Goal: Transaction & Acquisition: Purchase product/service

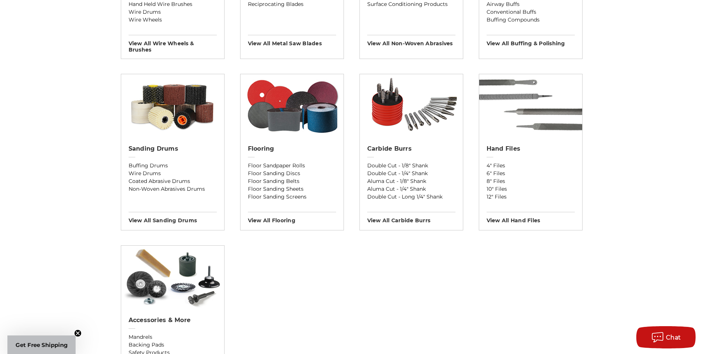
scroll to position [630, 0]
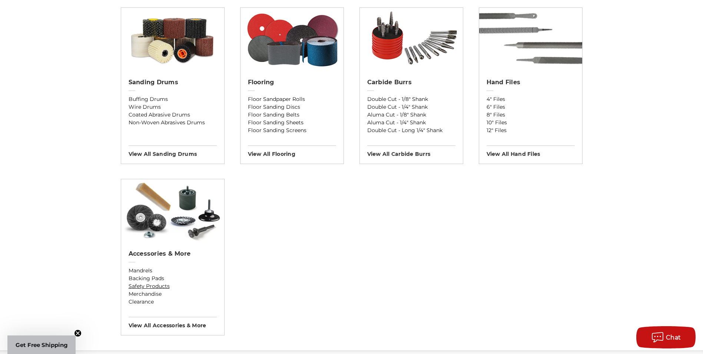
click at [160, 283] on link "Safety Products" at bounding box center [173, 286] width 88 height 8
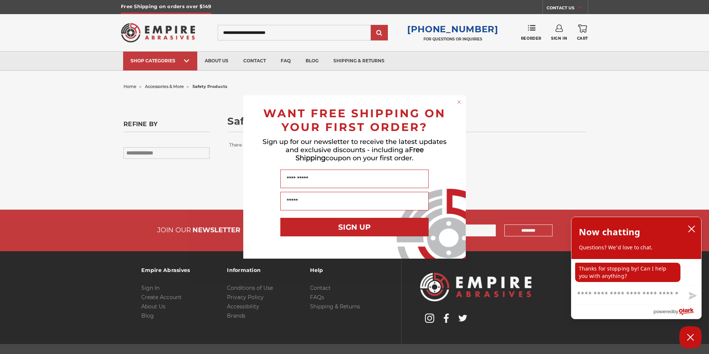
click at [457, 99] on circle "Close dialog" at bounding box center [459, 102] width 7 height 7
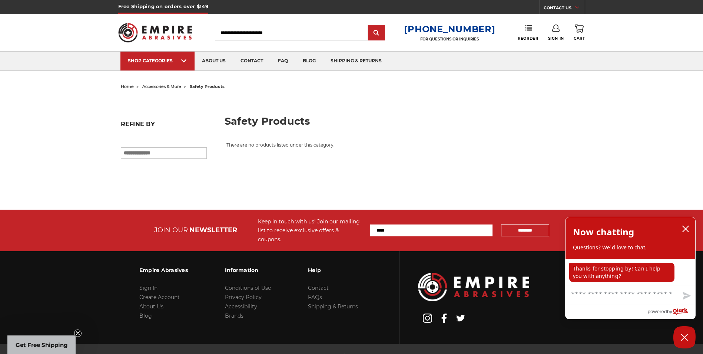
click at [299, 33] on input "Search" at bounding box center [291, 33] width 153 height 16
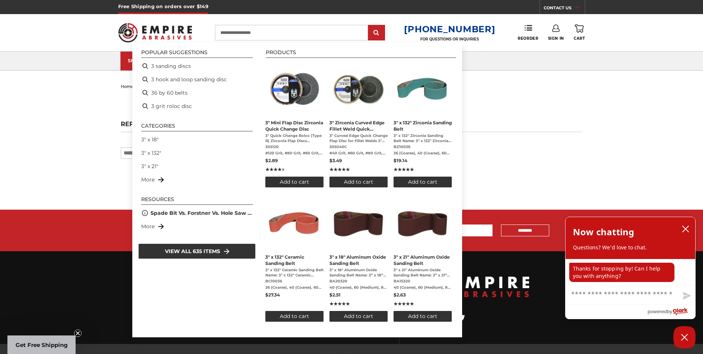
type input "**********"
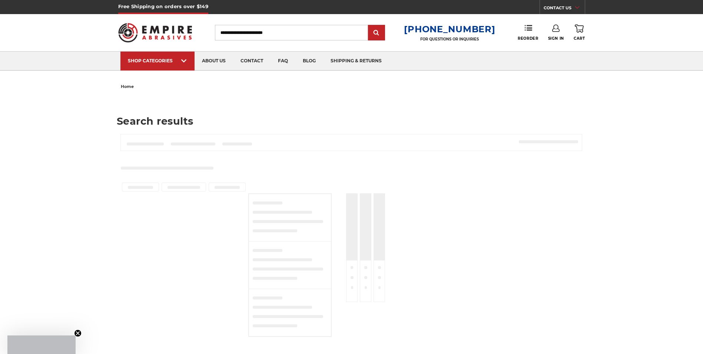
type input "**********"
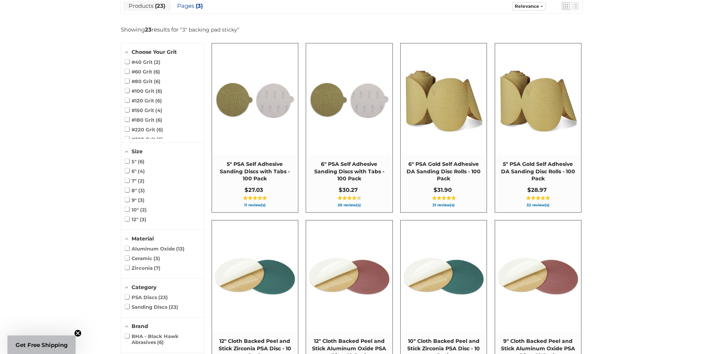
scroll to position [20, 0]
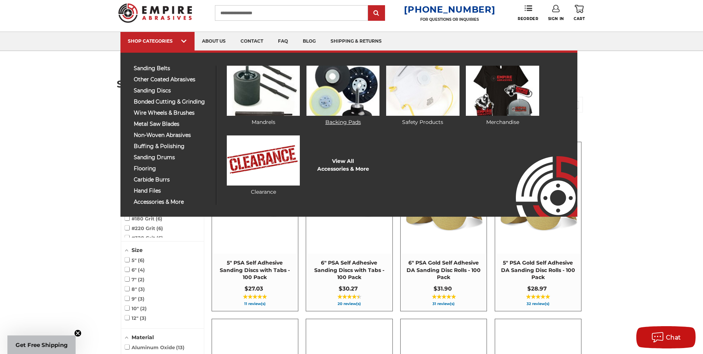
click at [347, 122] on link "Backing Pads" at bounding box center [343, 96] width 73 height 60
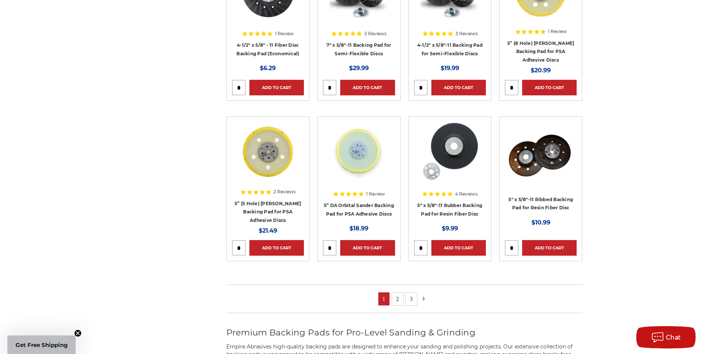
scroll to position [371, 0]
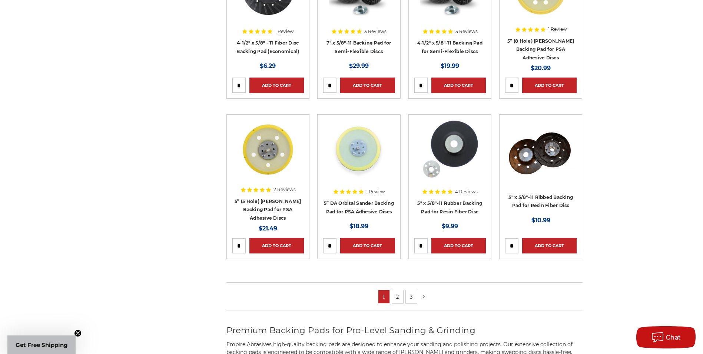
click at [424, 294] on icon at bounding box center [423, 296] width 7 height 8
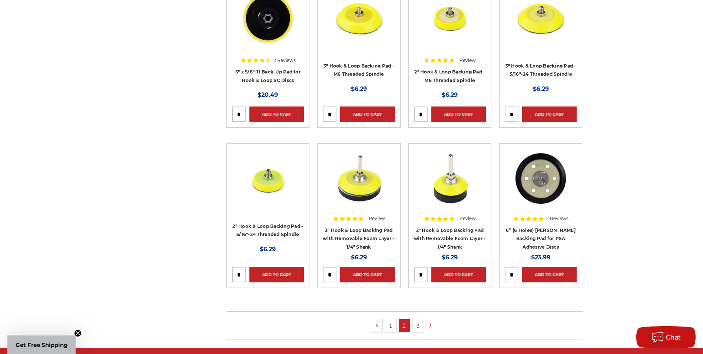
scroll to position [408, 0]
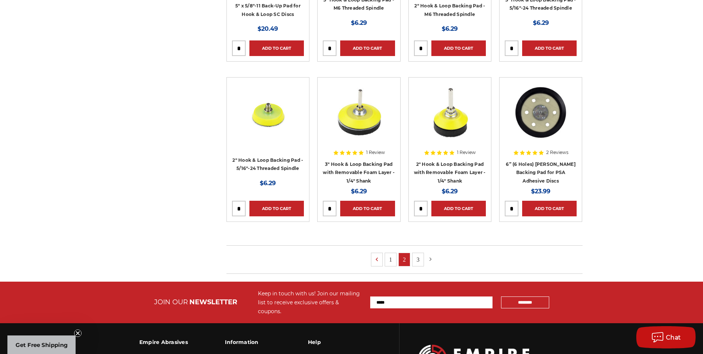
click at [429, 258] on icon at bounding box center [430, 259] width 7 height 8
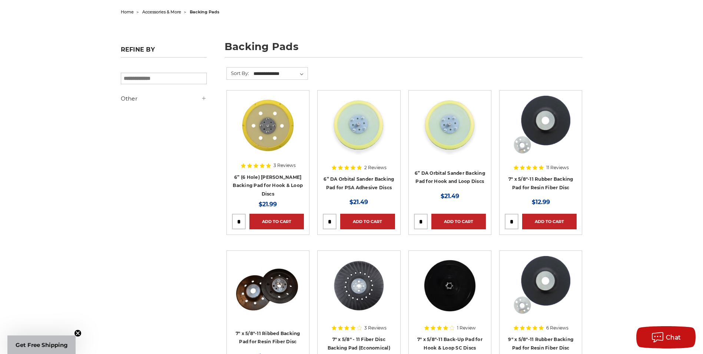
scroll to position [74, 0]
